Goal: Task Accomplishment & Management: Use online tool/utility

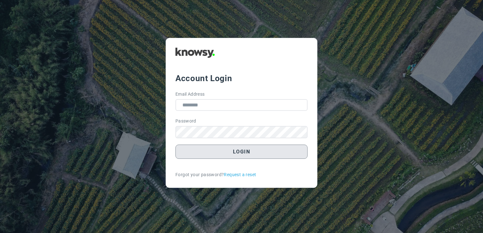
type input "**********"
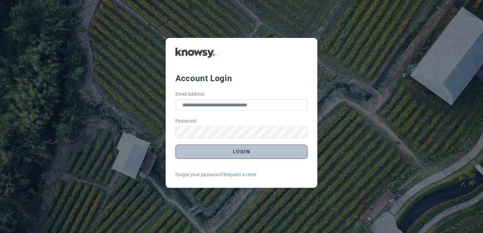
click at [259, 152] on button "Login" at bounding box center [241, 152] width 132 height 14
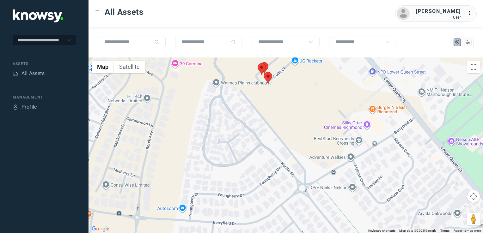
drag, startPoint x: 286, startPoint y: 146, endPoint x: 289, endPoint y: 151, distance: 5.2
click at [288, 151] on div at bounding box center [285, 145] width 394 height 176
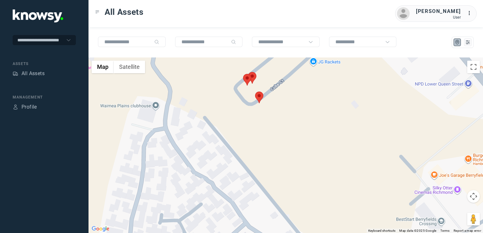
click at [260, 98] on img at bounding box center [259, 98] width 8 height 12
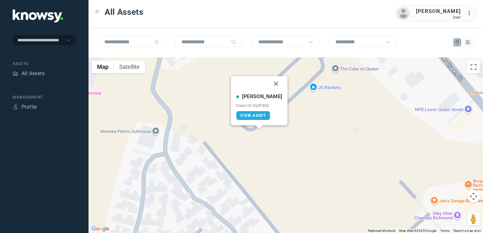
drag, startPoint x: 267, startPoint y: 83, endPoint x: 264, endPoint y: 85, distance: 3.4
click at [268, 83] on button "Close" at bounding box center [275, 83] width 15 height 15
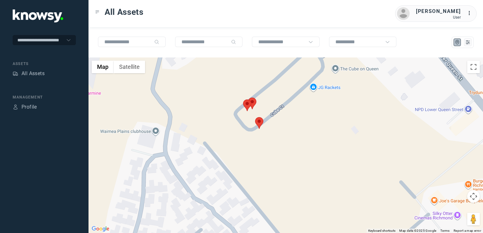
click at [249, 104] on img at bounding box center [247, 105] width 8 height 12
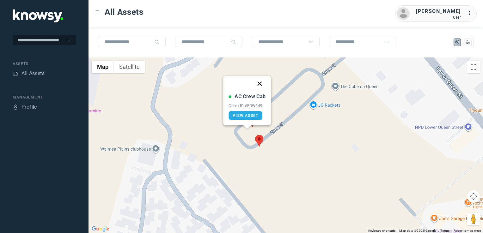
drag, startPoint x: 261, startPoint y: 82, endPoint x: 261, endPoint y: 87, distance: 4.4
click at [261, 83] on button "Close" at bounding box center [259, 83] width 15 height 15
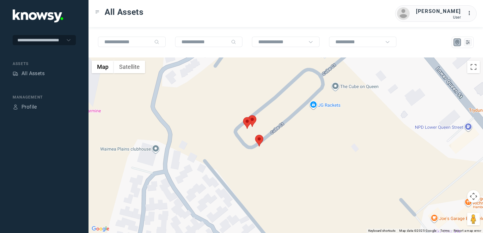
click at [255, 120] on img at bounding box center [252, 121] width 8 height 12
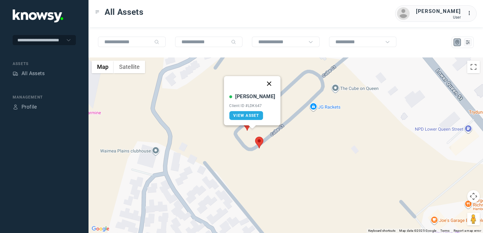
click at [265, 83] on button "Close" at bounding box center [269, 83] width 15 height 15
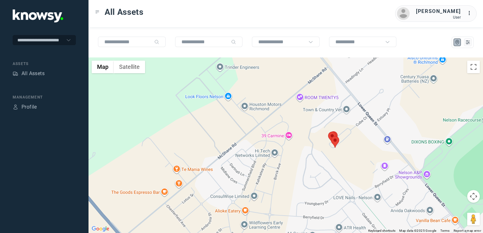
drag, startPoint x: 362, startPoint y: 165, endPoint x: 298, endPoint y: 152, distance: 65.2
click at [299, 153] on div "To navigate, press the arrow keys." at bounding box center [285, 145] width 394 height 176
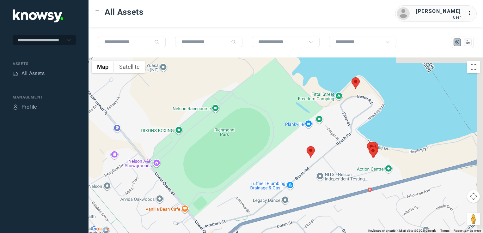
drag, startPoint x: 360, startPoint y: 157, endPoint x: 315, endPoint y: 171, distance: 47.6
click at [315, 173] on div at bounding box center [285, 145] width 394 height 176
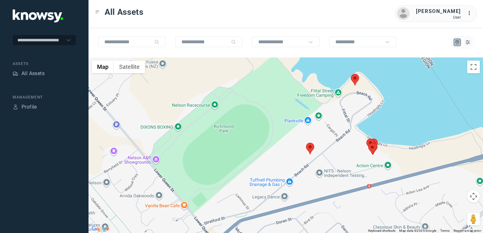
drag, startPoint x: 349, startPoint y: 161, endPoint x: 371, endPoint y: 127, distance: 40.7
click at [370, 128] on div at bounding box center [285, 145] width 394 height 176
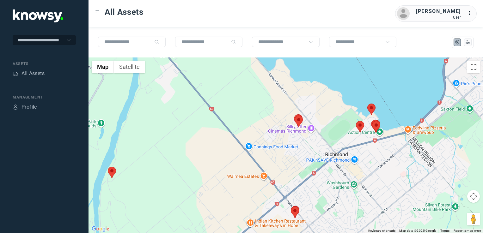
drag, startPoint x: 326, startPoint y: 181, endPoint x: 326, endPoint y: 170, distance: 10.7
click at [326, 171] on div at bounding box center [285, 145] width 394 height 176
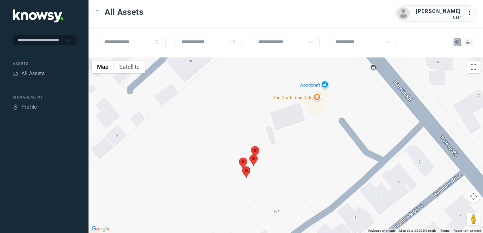
click at [245, 174] on img at bounding box center [246, 172] width 8 height 12
click at [258, 135] on button "Close" at bounding box center [263, 132] width 15 height 15
click at [255, 149] on img at bounding box center [255, 152] width 8 height 12
click at [241, 162] on img at bounding box center [243, 164] width 8 height 12
drag, startPoint x: 256, startPoint y: 122, endPoint x: 258, endPoint y: 133, distance: 11.1
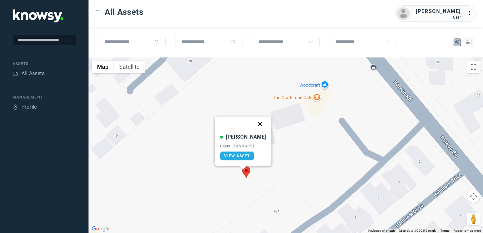
click at [256, 122] on button "Close" at bounding box center [259, 124] width 15 height 15
